Goal: Information Seeking & Learning: Learn about a topic

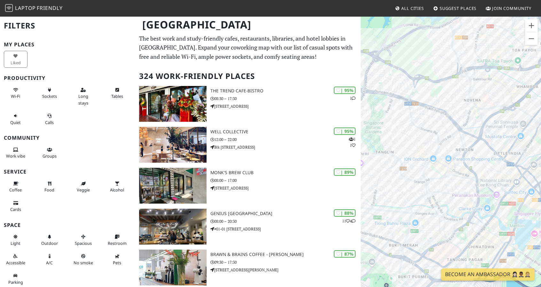
drag, startPoint x: 414, startPoint y: 227, endPoint x: 454, endPoint y: 182, distance: 60.3
click at [454, 182] on div at bounding box center [451, 159] width 180 height 287
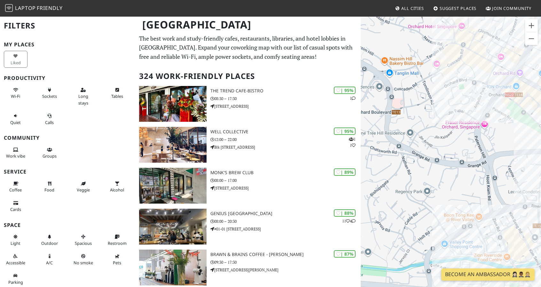
drag, startPoint x: 506, startPoint y: 76, endPoint x: 414, endPoint y: 121, distance: 102.3
click at [414, 121] on div at bounding box center [451, 159] width 180 height 287
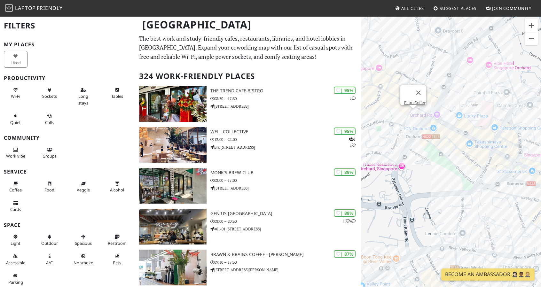
click at [412, 115] on div "Estro Coffee" at bounding box center [451, 159] width 180 height 287
click at [457, 130] on div "Estro Coffee Baristart Coffee Singapore @ Wisma Atria" at bounding box center [451, 159] width 180 height 287
click at [464, 116] on link "Baristart Coffee Singapore @ Wisma Atria" at bounding box center [456, 118] width 96 height 5
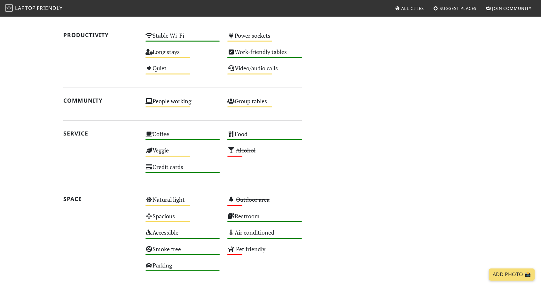
scroll to position [416, 0]
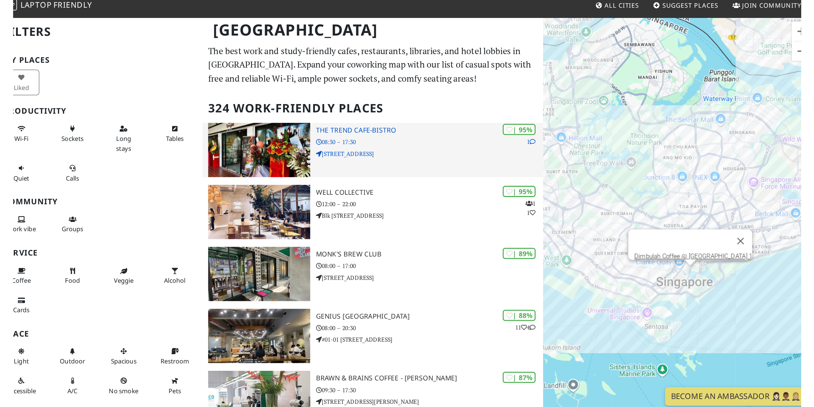
scroll to position [1, 0]
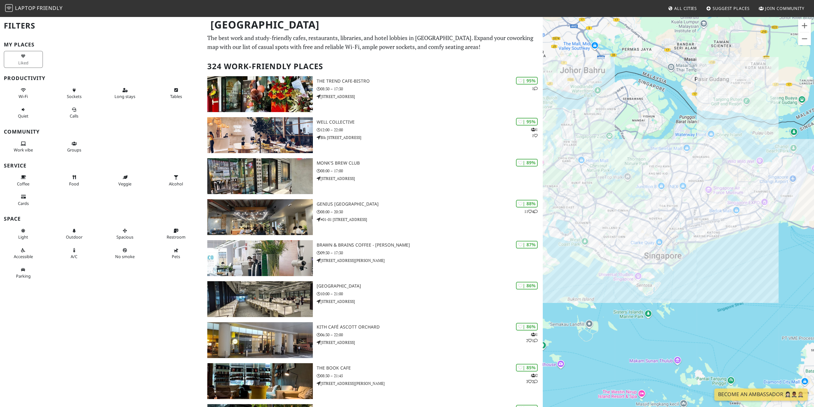
drag, startPoint x: 635, startPoint y: 189, endPoint x: 602, endPoint y: 174, distance: 35.8
click at [541, 177] on div at bounding box center [678, 219] width 271 height 407
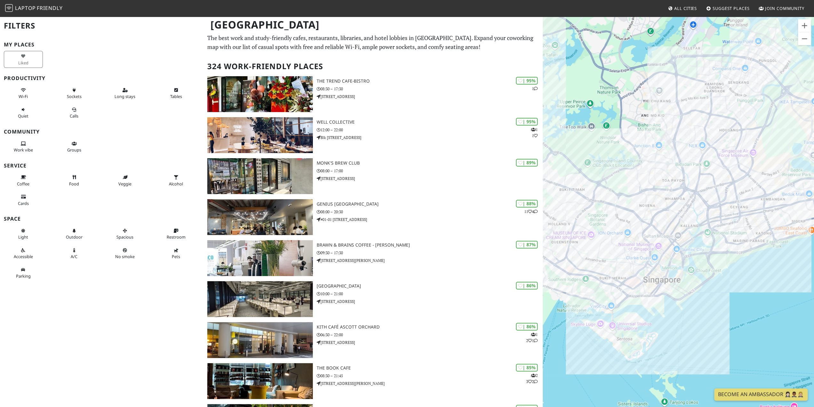
click at [541, 224] on div at bounding box center [678, 219] width 271 height 407
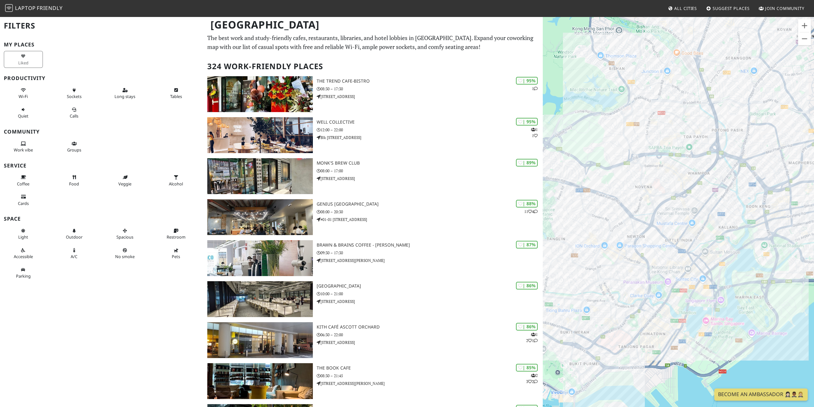
click at [541, 224] on div at bounding box center [678, 219] width 271 height 407
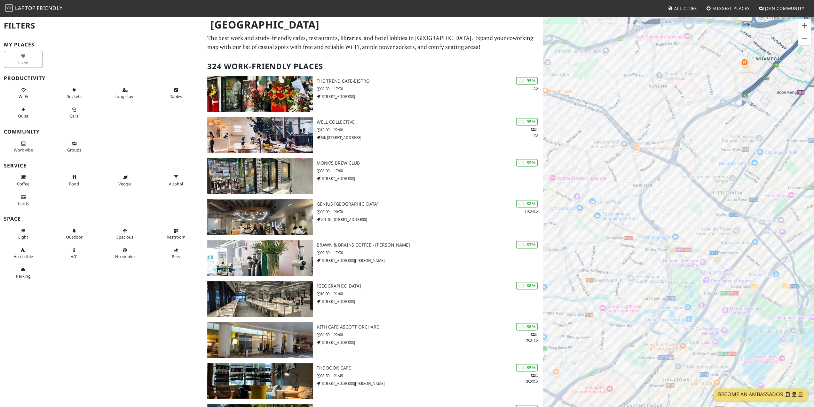
drag, startPoint x: 650, startPoint y: 224, endPoint x: 690, endPoint y: 132, distance: 99.9
click at [541, 132] on div at bounding box center [678, 219] width 271 height 407
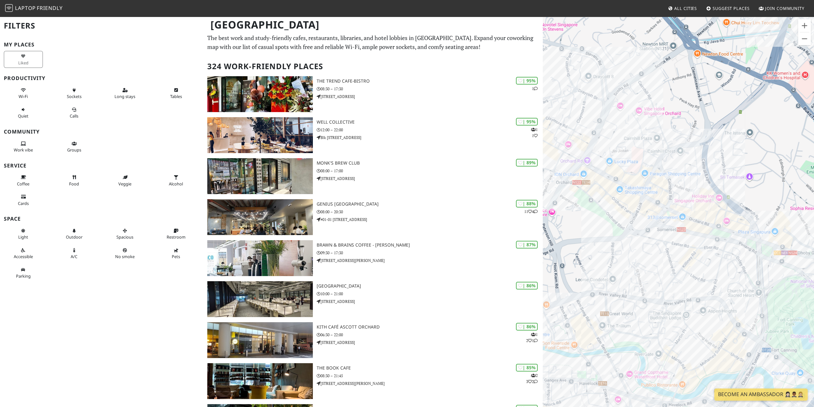
drag, startPoint x: 619, startPoint y: 202, endPoint x: 639, endPoint y: 225, distance: 30.4
click at [541, 225] on div at bounding box center [678, 219] width 271 height 407
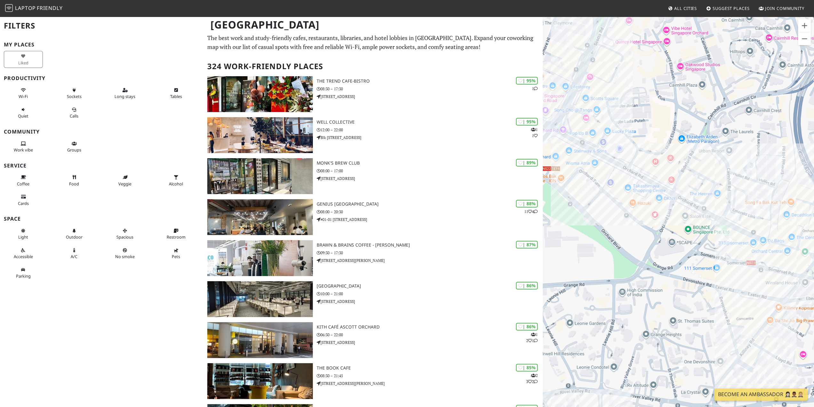
drag, startPoint x: 651, startPoint y: 230, endPoint x: 722, endPoint y: 264, distance: 78.9
click at [541, 264] on div at bounding box center [678, 219] width 271 height 407
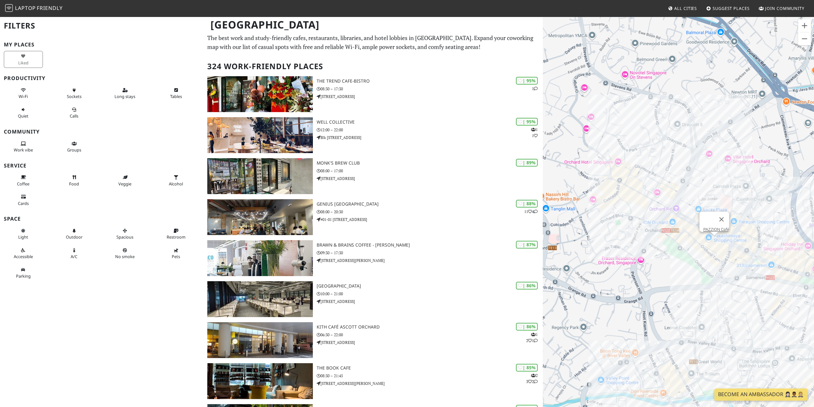
click at [541, 244] on div "PAZZION Café" at bounding box center [678, 219] width 271 height 407
click at [541, 242] on div "PAZZION Café Ma Maison @ Takashimaya" at bounding box center [678, 219] width 271 height 407
click at [541, 217] on div "Ma Maison @ Takashimaya Surrey Hills Grocer @ ION Orchard" at bounding box center [678, 219] width 271 height 407
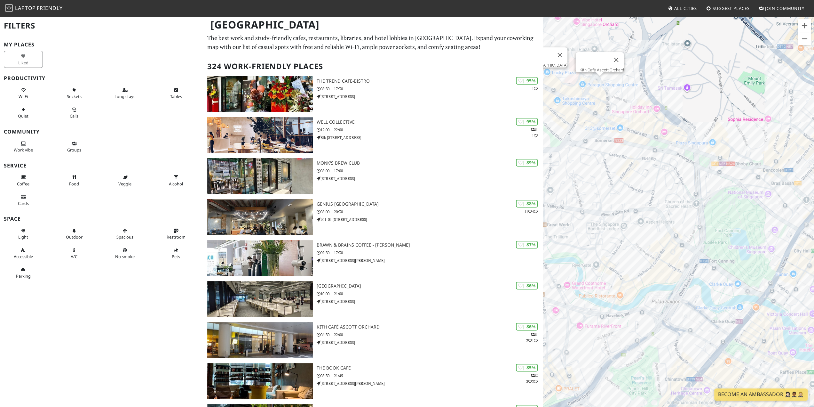
click at [541, 77] on div "Surrey Hills Grocer @ ION Orchard Kith Café Ascott Orchard" at bounding box center [678, 219] width 271 height 407
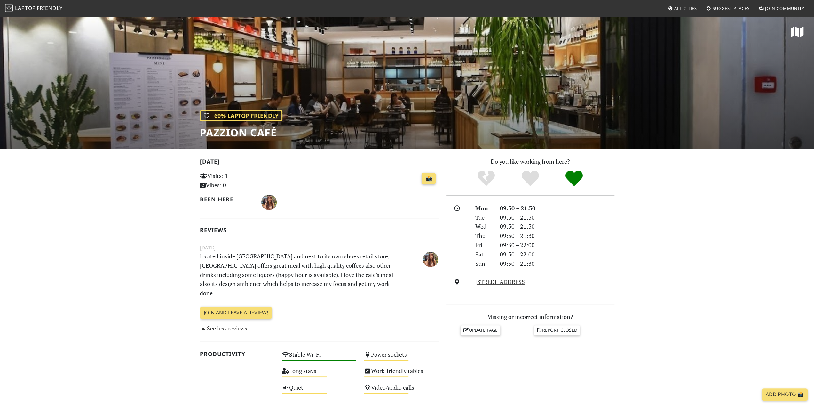
scroll to position [32, 0]
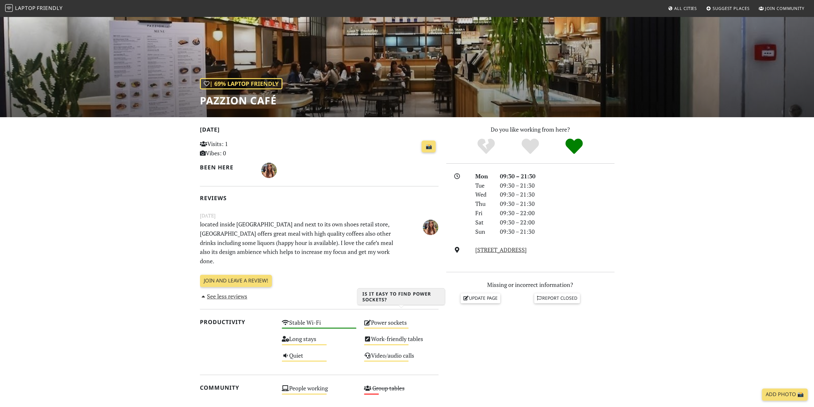
click at [393, 317] on div "Power sockets Medium" at bounding box center [401, 325] width 82 height 16
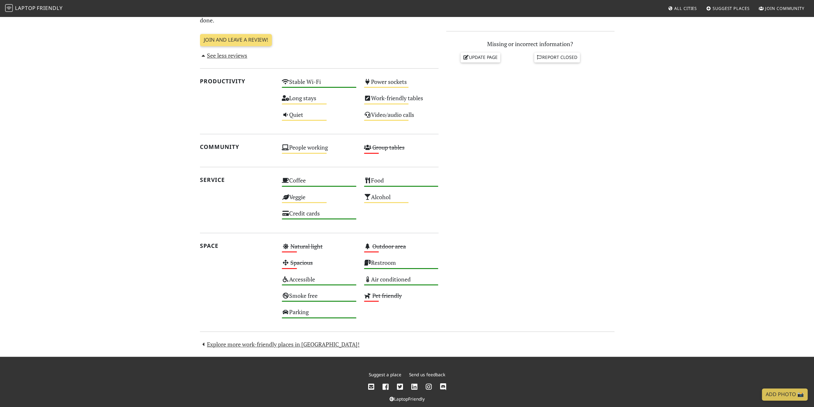
scroll to position [49, 0]
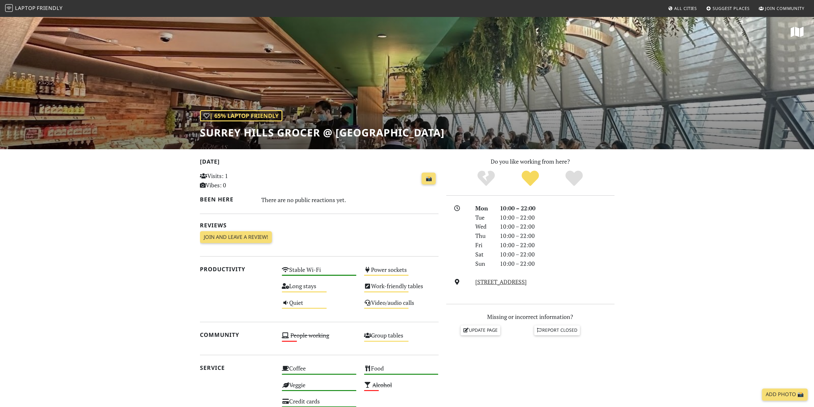
click at [209, 135] on h1 "Surrey Hills Grocer @ [GEOGRAPHIC_DATA]" at bounding box center [322, 132] width 245 height 12
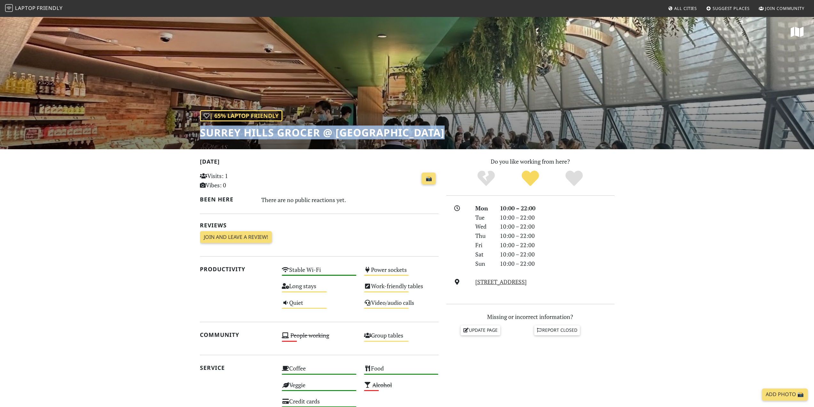
drag, startPoint x: 209, startPoint y: 135, endPoint x: 486, endPoint y: 137, distance: 277.0
click at [486, 137] on div "| 65% Laptop Friendly [GEOGRAPHIC_DATA] Grocer @ [GEOGRAPHIC_DATA]" at bounding box center [407, 82] width 814 height 133
copy div "Surrey Hills Grocer @ [GEOGRAPHIC_DATA]"
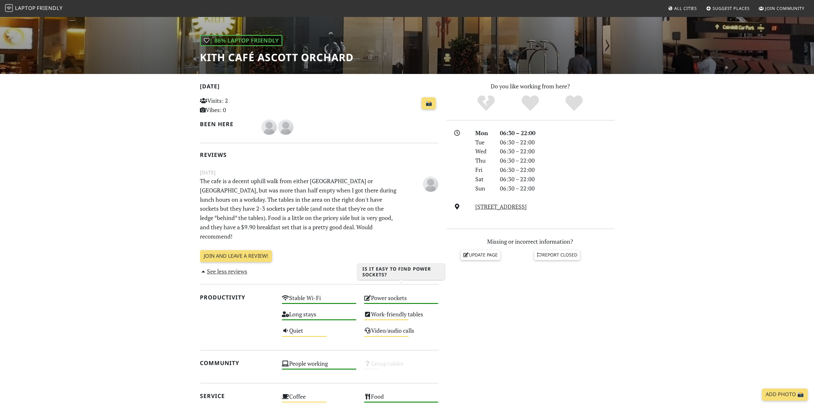
scroll to position [67, 0]
